Goal: Information Seeking & Learning: Find specific fact

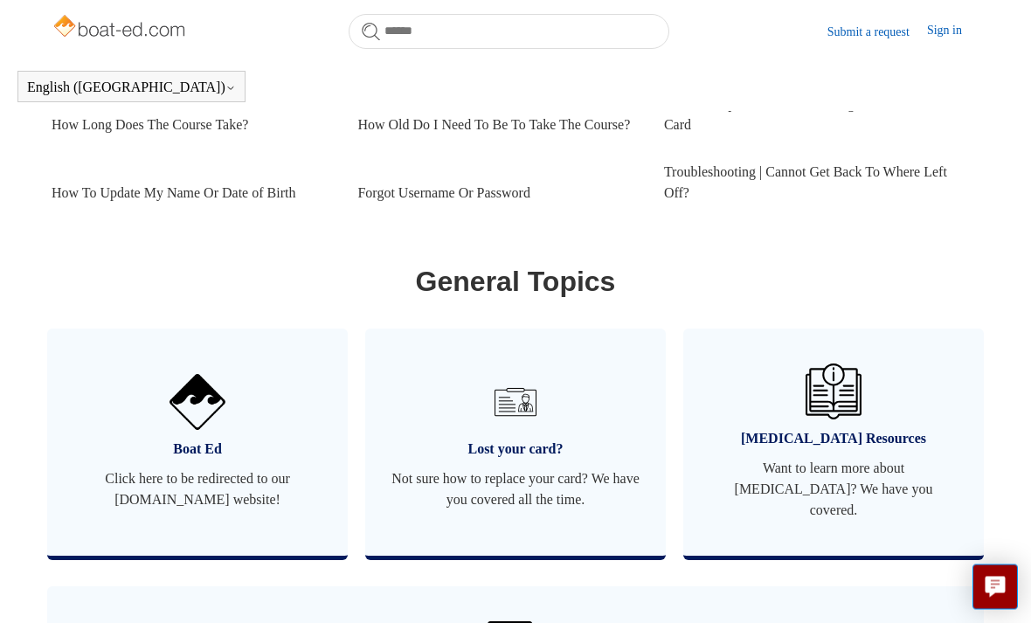
scroll to position [903, 0]
click at [276, 497] on span "Click here to be redirected to our boat-ed.com website!" at bounding box center [197, 489] width 248 height 42
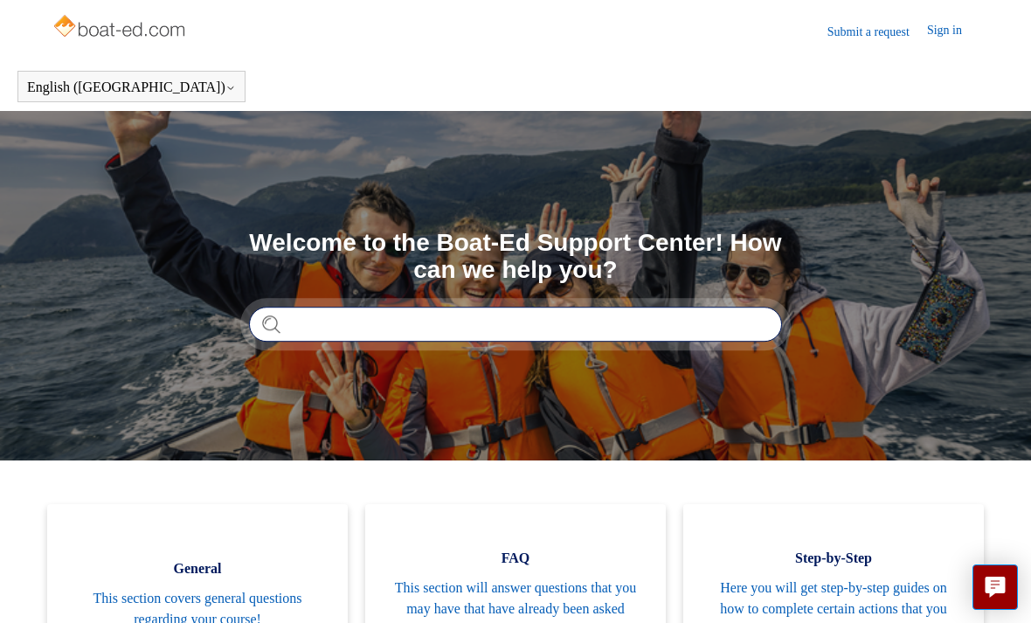
click at [525, 324] on input "Search" at bounding box center [515, 324] width 533 height 35
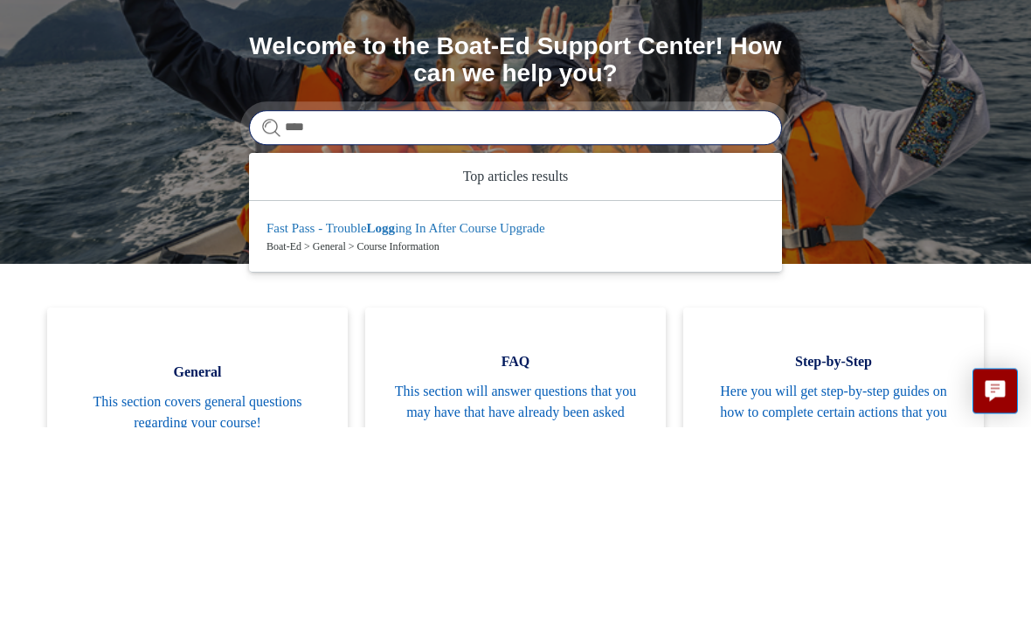
type input "*****"
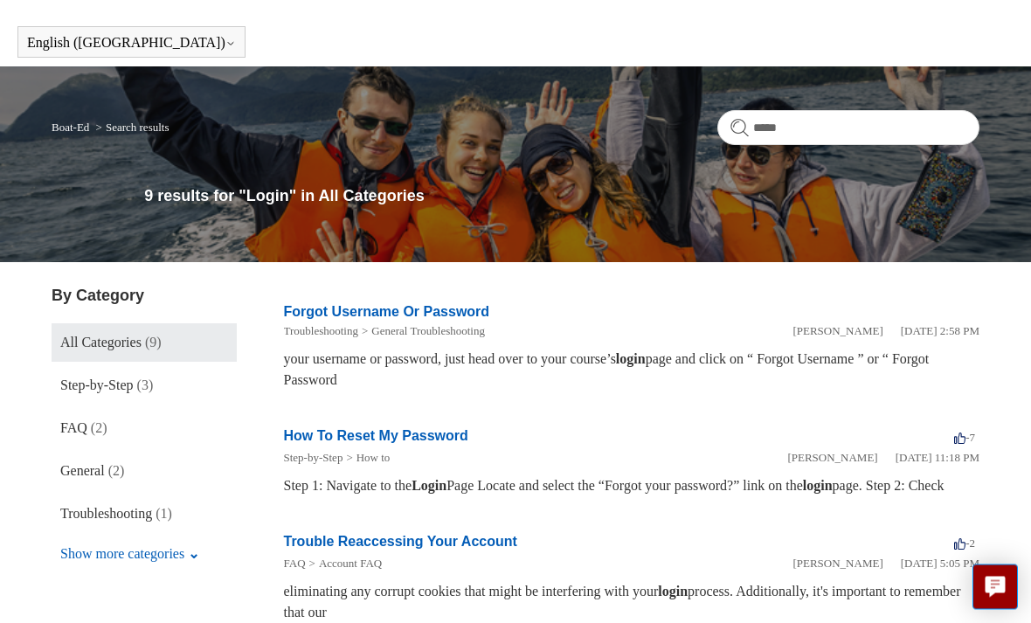
scroll to position [45, 0]
click at [183, 556] on button "Show more categories" at bounding box center [130, 553] width 156 height 33
click at [432, 319] on link "Forgot Username Or Password" at bounding box center [387, 311] width 206 height 15
